Goal: Understand process/instructions: Learn how to perform a task or action

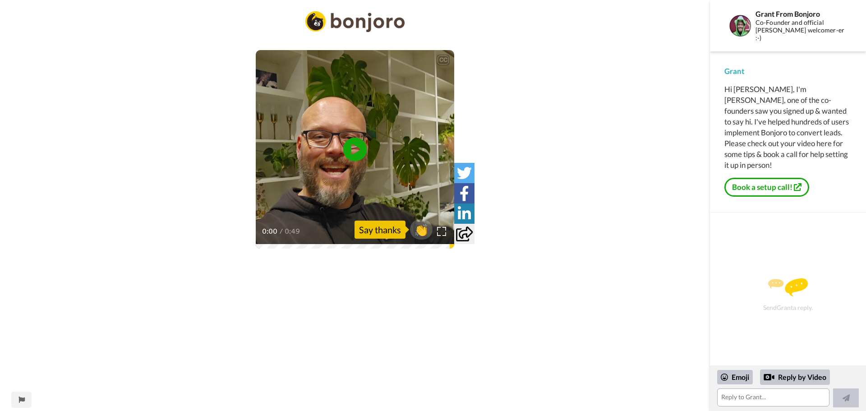
click at [353, 143] on icon at bounding box center [355, 150] width 24 height 24
click at [573, 214] on div "CC Play/Pause You're in good company and it's almost always for lead conversion…" at bounding box center [355, 233] width 710 height 445
click at [763, 180] on link "Book a setup call!" at bounding box center [767, 187] width 85 height 19
